Goal: Task Accomplishment & Management: Manage account settings

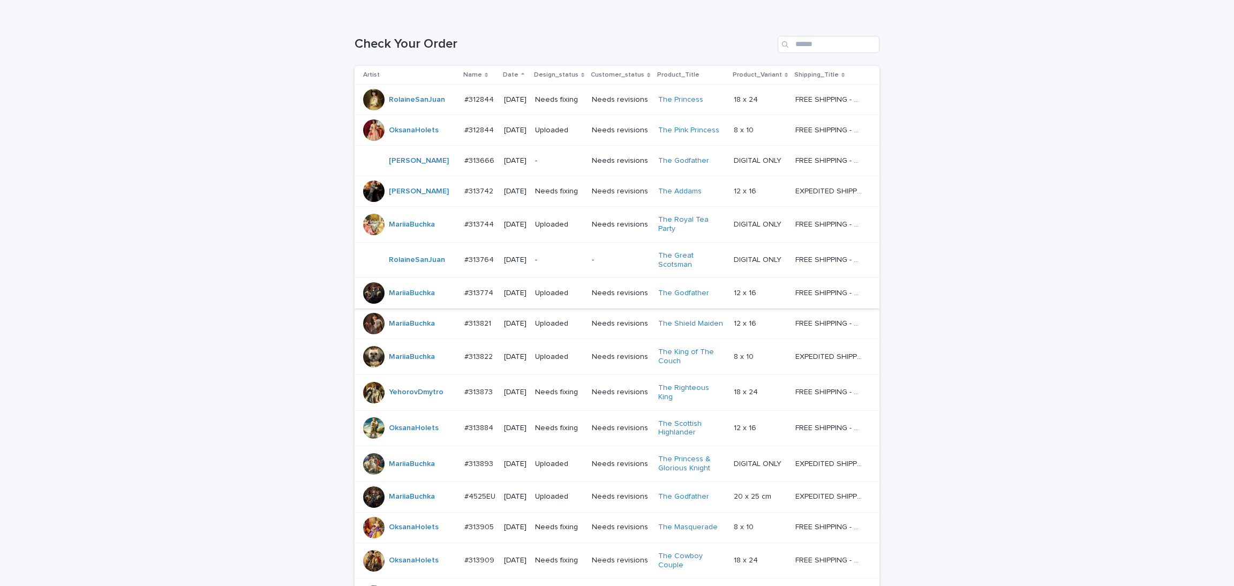
scroll to position [102, 0]
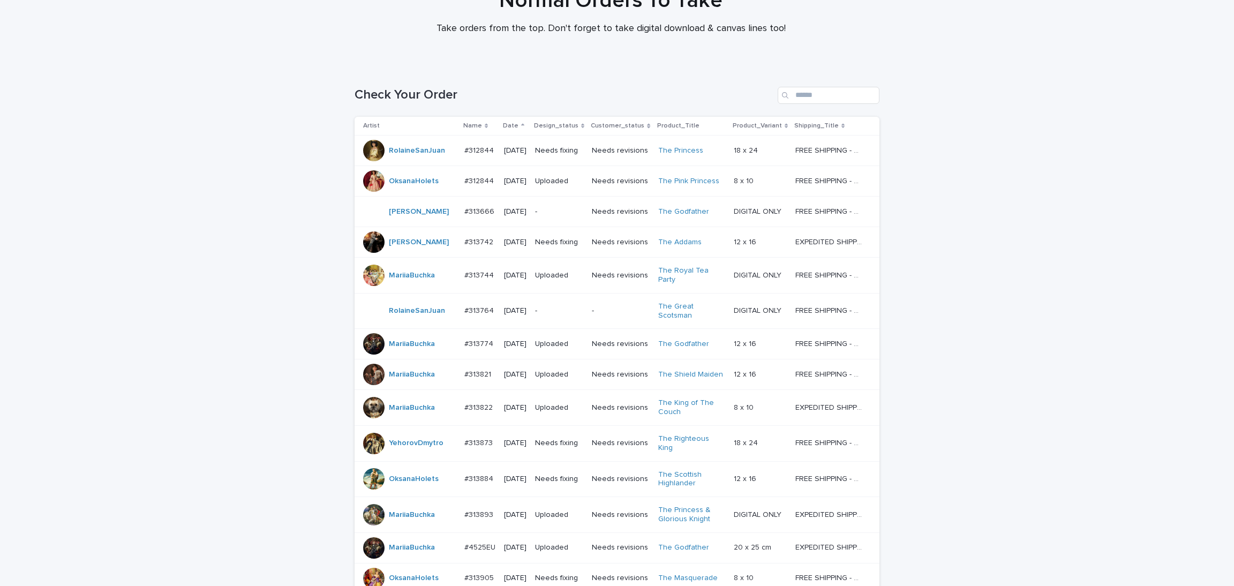
click at [583, 159] on div "Needs fixing" at bounding box center [559, 151] width 48 height 18
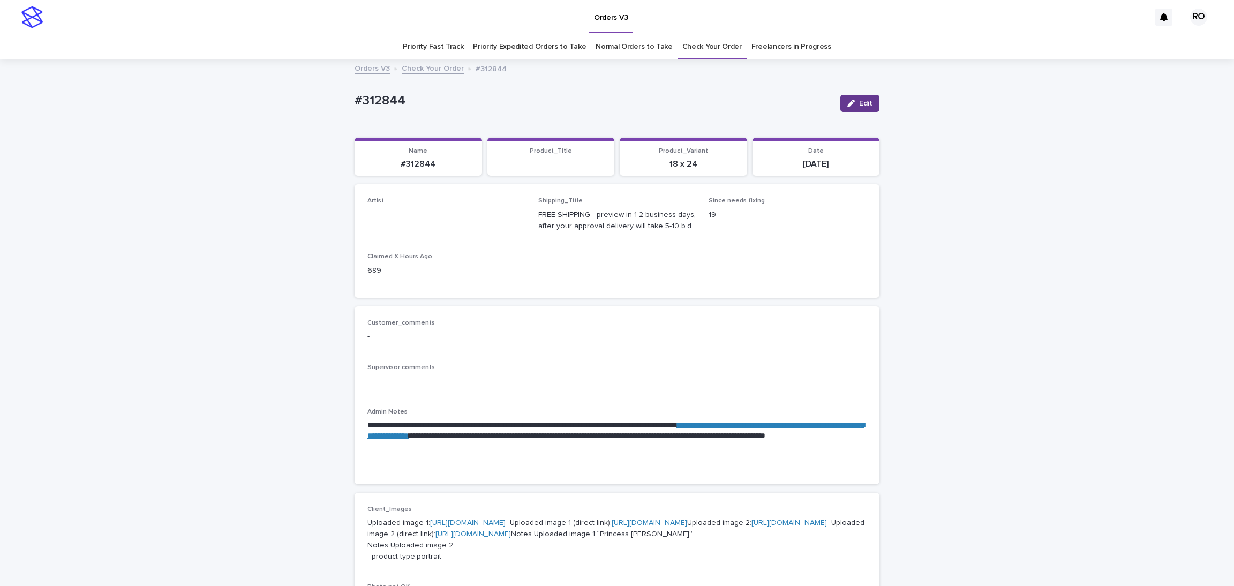
click at [848, 104] on icon "button" at bounding box center [852, 104] width 8 height 8
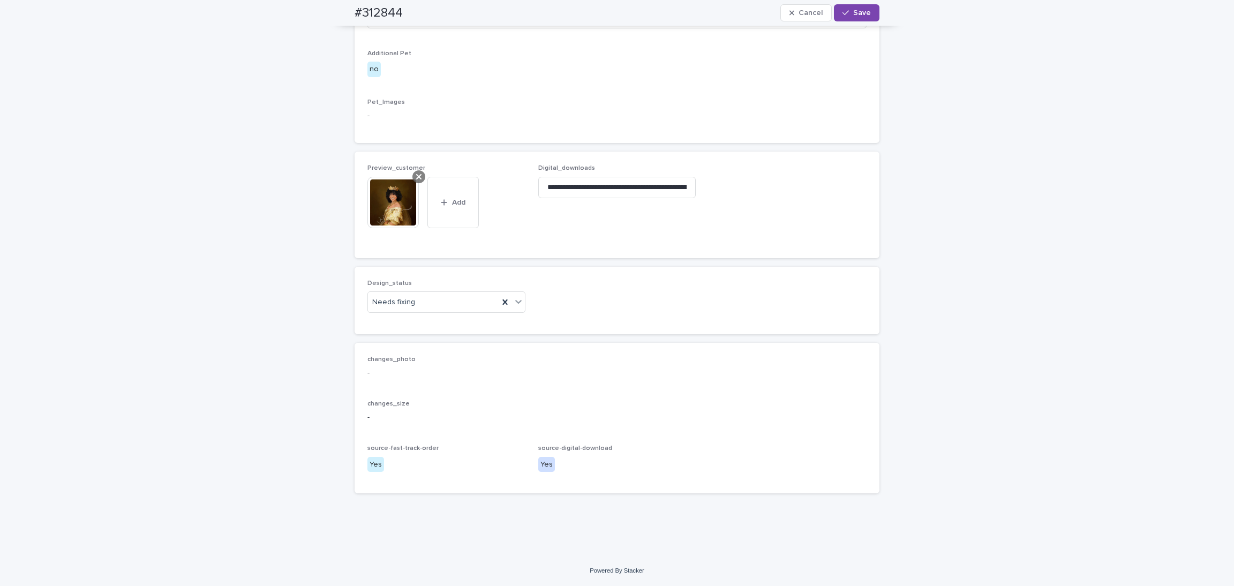
click at [416, 178] on icon at bounding box center [418, 177] width 5 height 9
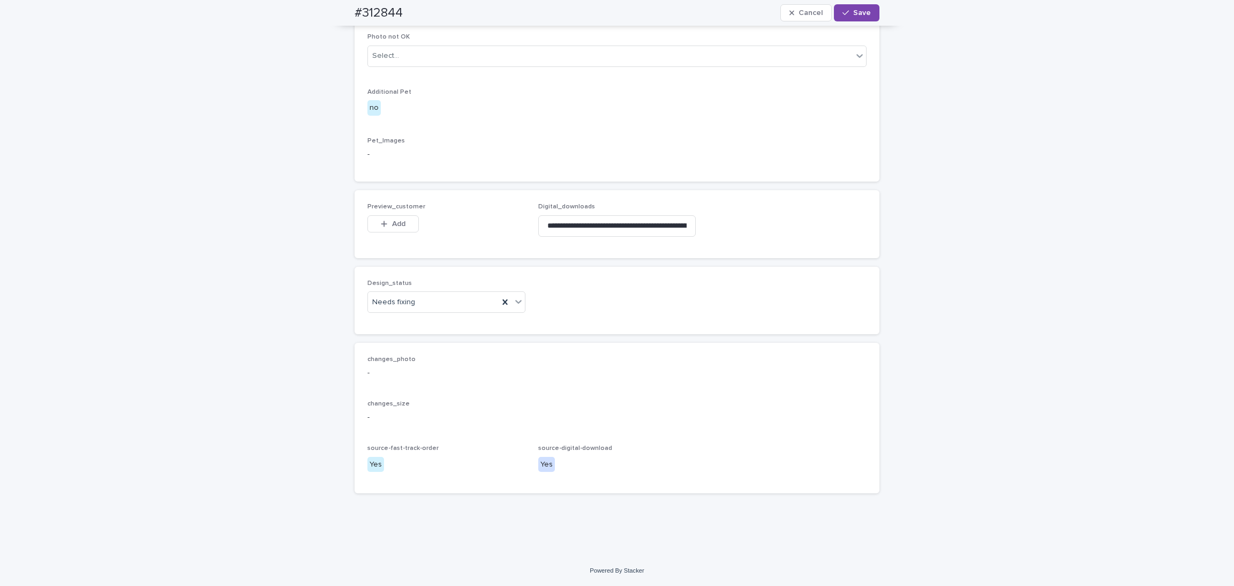
scroll to position [650, 0]
click at [392, 220] on span "Add" at bounding box center [398, 224] width 13 height 8
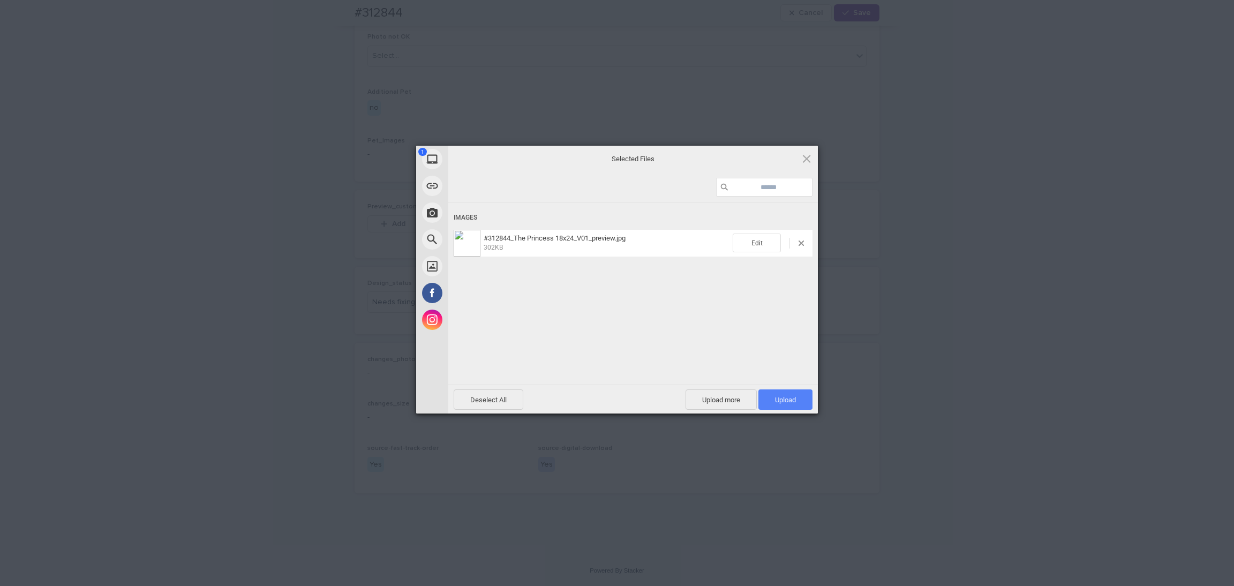
click at [785, 405] on span "Upload 1" at bounding box center [786, 399] width 54 height 20
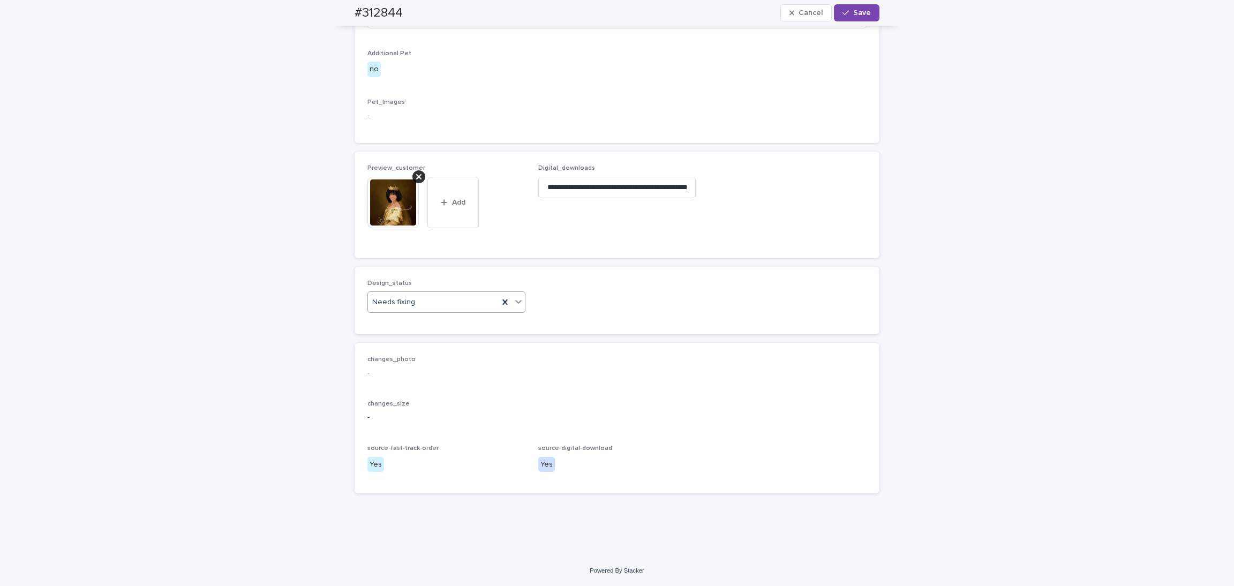
drag, startPoint x: 410, startPoint y: 342, endPoint x: 410, endPoint y: 350, distance: 8.0
click at [410, 311] on div "Needs fixing" at bounding box center [433, 303] width 131 height 18
click at [413, 360] on div "Uploaded" at bounding box center [440, 361] width 157 height 19
click at [846, 8] on button "Save" at bounding box center [857, 12] width 46 height 17
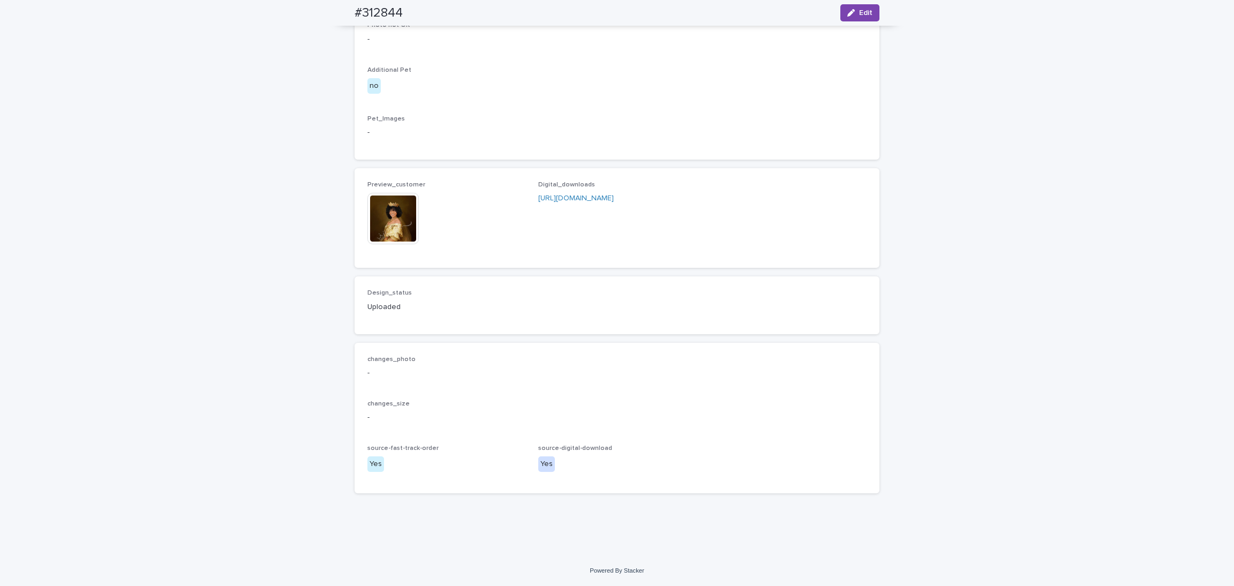
scroll to position [637, 0]
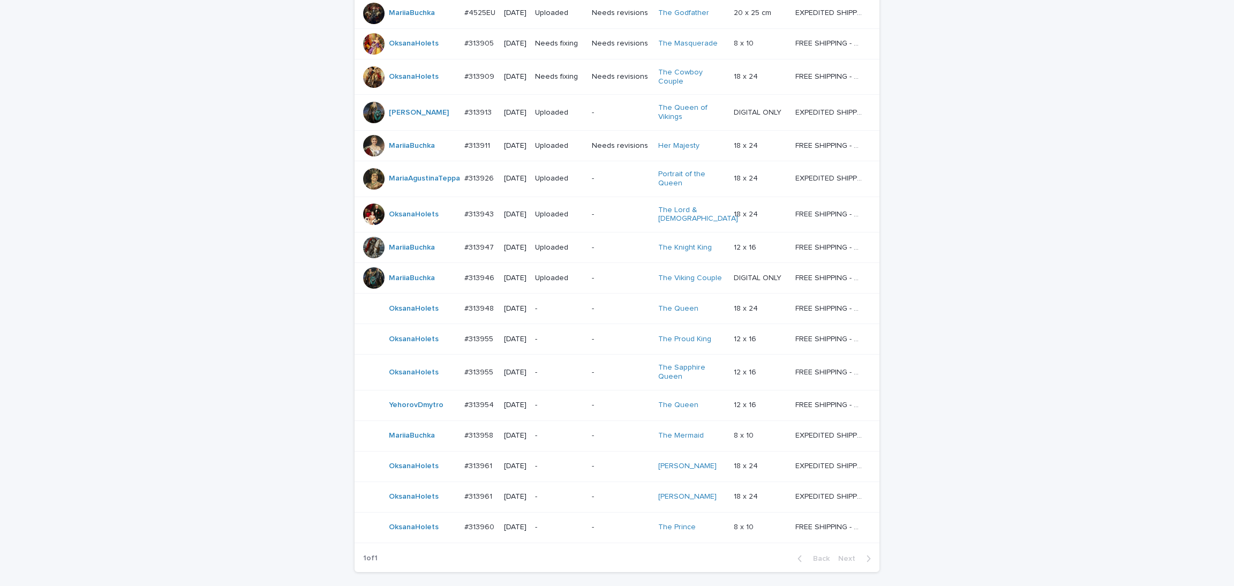
scroll to position [34, 0]
